Goal: Transaction & Acquisition: Download file/media

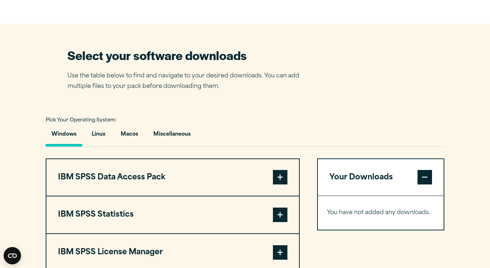
scroll to position [435, 0]
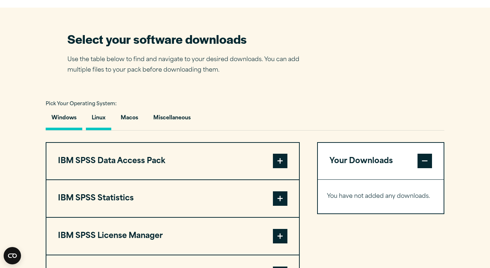
click at [97, 130] on button "Linux" at bounding box center [98, 120] width 25 height 21
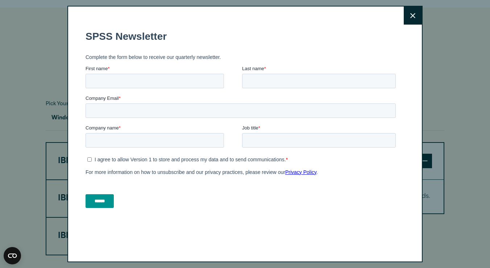
scroll to position [451, 0]
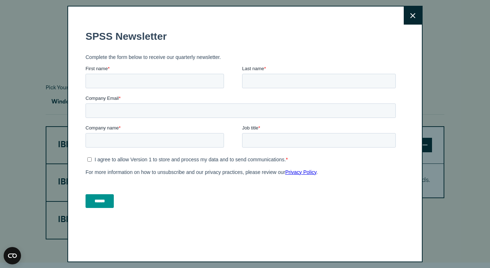
click at [413, 15] on icon at bounding box center [412, 15] width 5 height 5
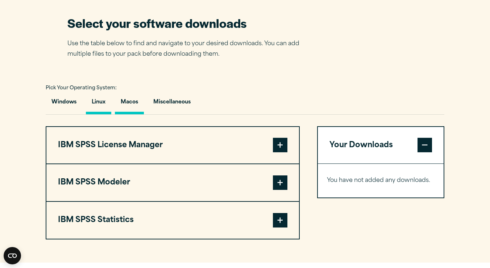
click at [131, 114] on button "Macos" at bounding box center [129, 104] width 29 height 21
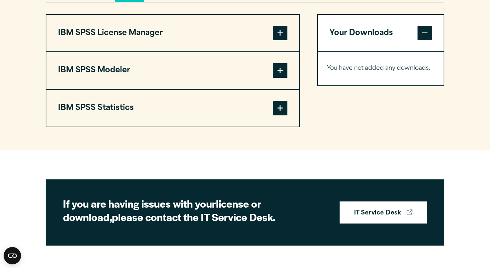
scroll to position [563, 0]
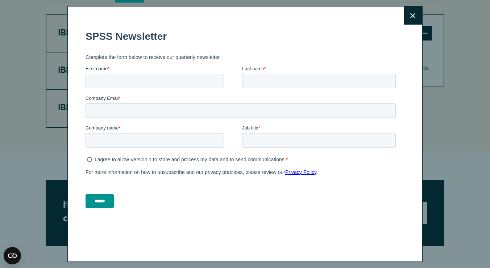
click at [408, 16] on button "Close" at bounding box center [412, 16] width 18 height 18
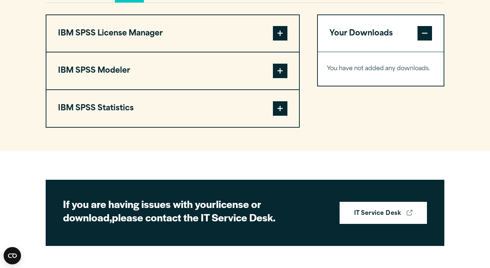
scroll to position [559, 0]
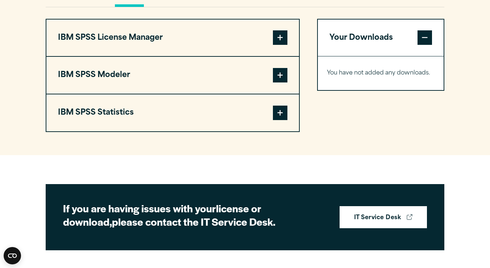
click at [282, 45] on span at bounding box center [280, 37] width 14 height 14
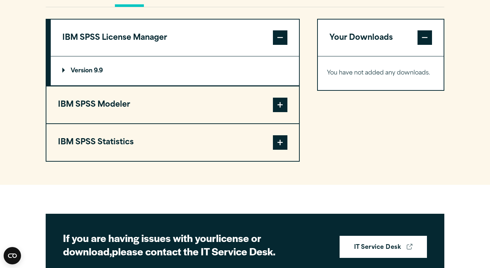
click at [280, 112] on span at bounding box center [280, 105] width 14 height 14
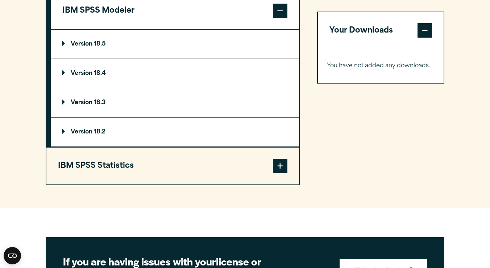
scroll to position [624, 0]
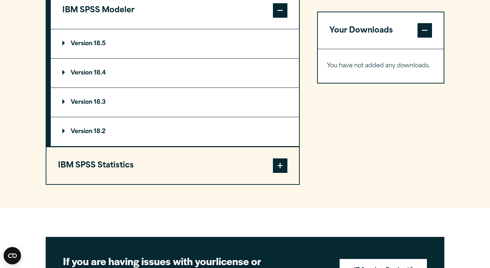
click at [282, 173] on span at bounding box center [280, 166] width 14 height 14
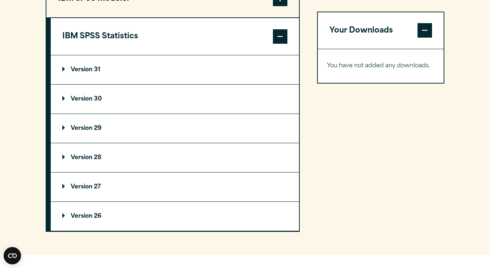
scroll to position [633, 0]
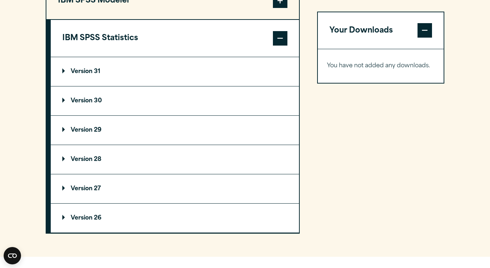
click at [84, 75] on p "Version 31" at bounding box center [81, 72] width 38 height 6
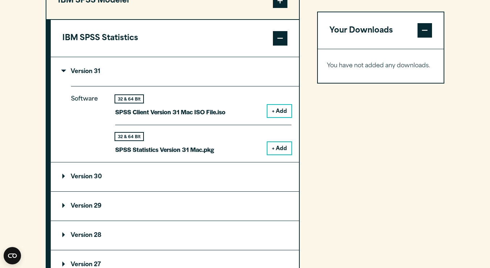
click at [277, 155] on button "+ Add" at bounding box center [279, 148] width 24 height 12
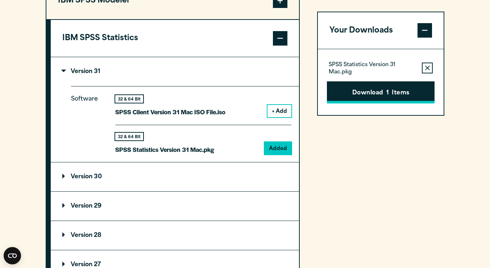
click at [378, 93] on button "Download 1 Items" at bounding box center [381, 92] width 108 height 22
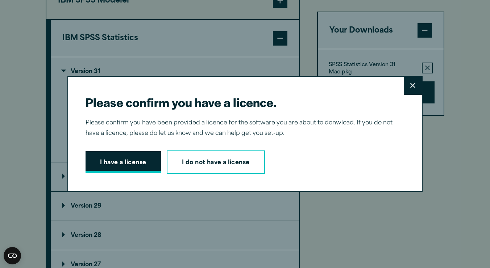
click at [118, 166] on button "I have a license" at bounding box center [122, 162] width 75 height 22
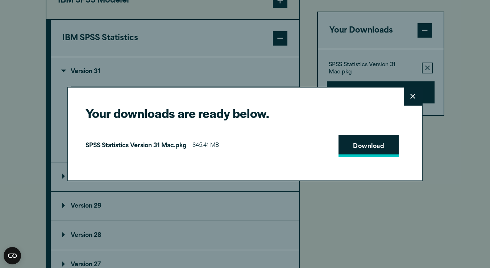
click at [357, 146] on link "Download" at bounding box center [368, 146] width 60 height 22
click at [412, 99] on icon at bounding box center [412, 96] width 5 height 5
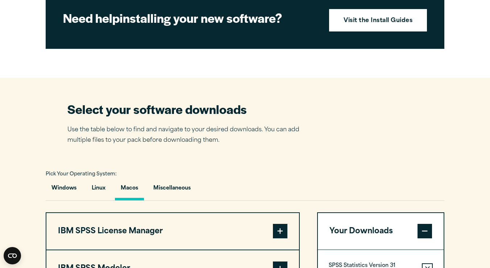
scroll to position [361, 0]
